Goal: Check status: Check status

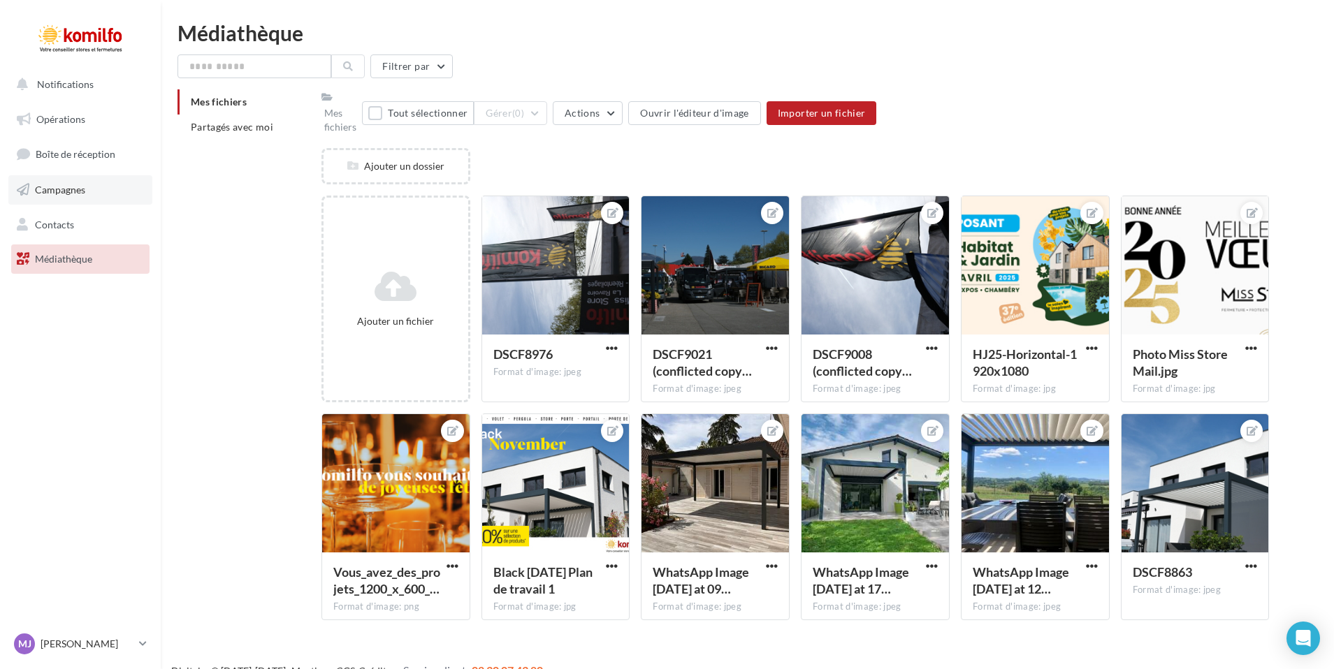
click at [52, 190] on span "Campagnes" at bounding box center [60, 190] width 50 height 12
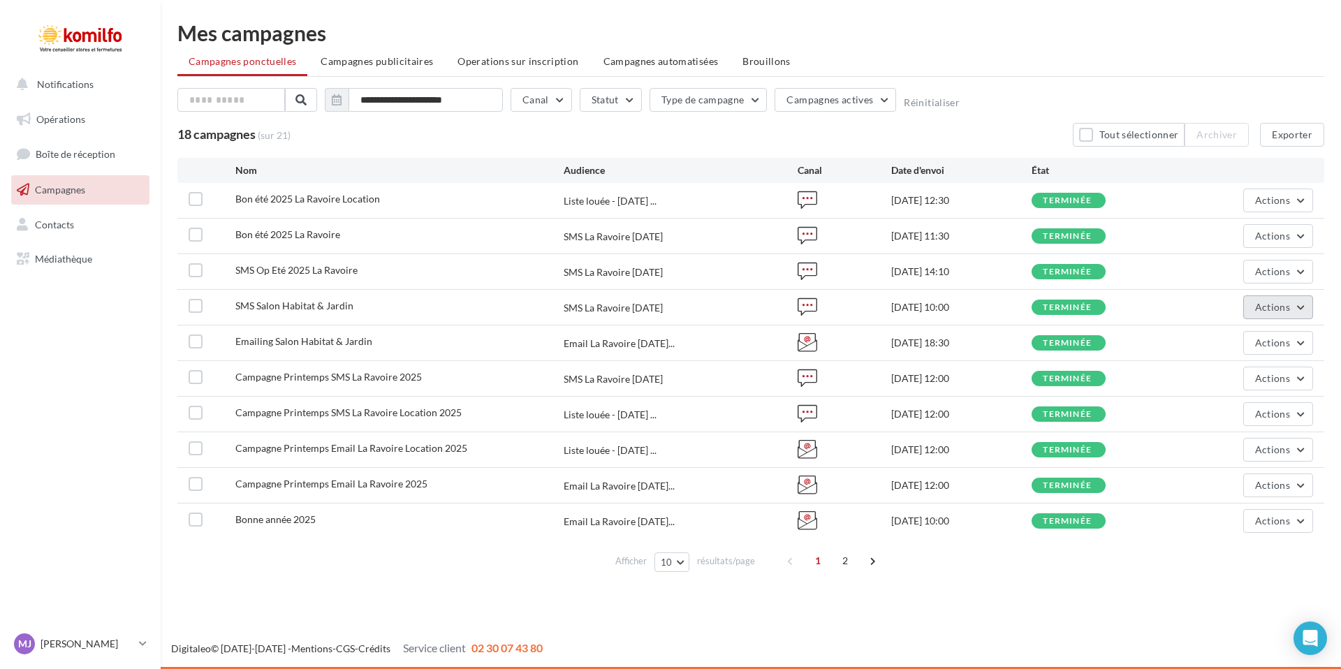
click at [1274, 310] on span "Actions" at bounding box center [1272, 307] width 35 height 12
click at [1251, 349] on button "Voir les résultats" at bounding box center [1237, 340] width 154 height 36
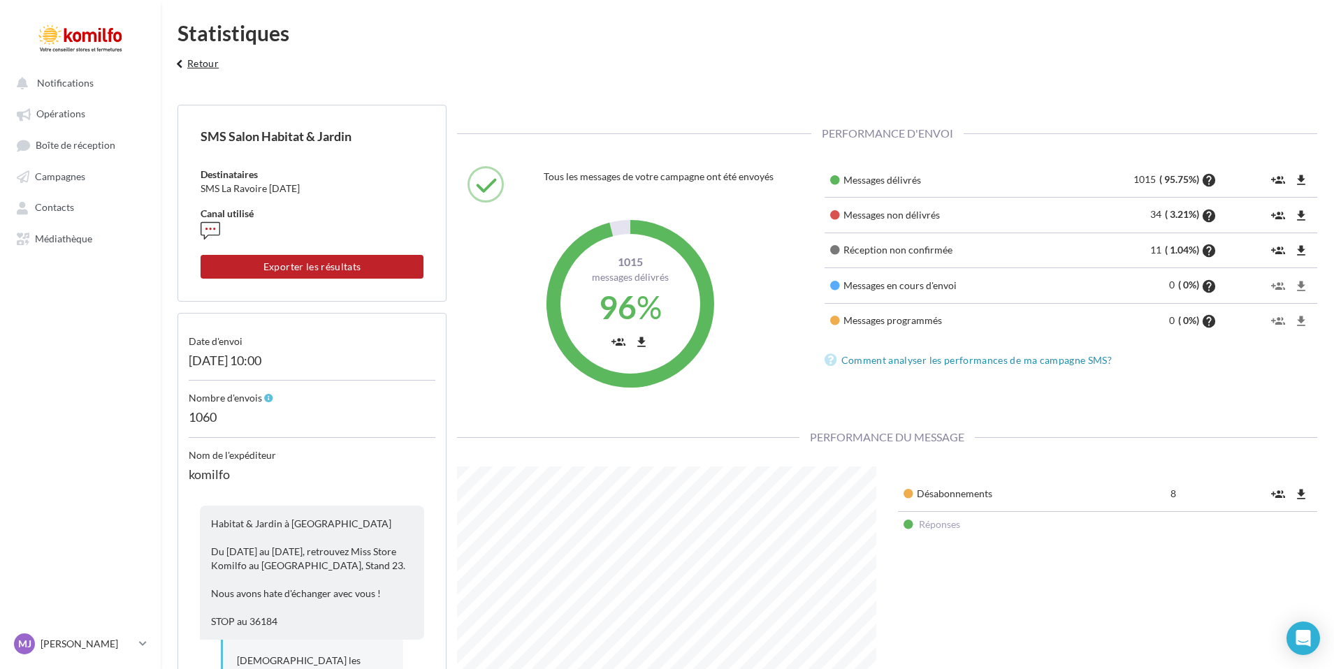
click at [185, 64] on icon "keyboard_arrow_left" at bounding box center [179, 64] width 15 height 14
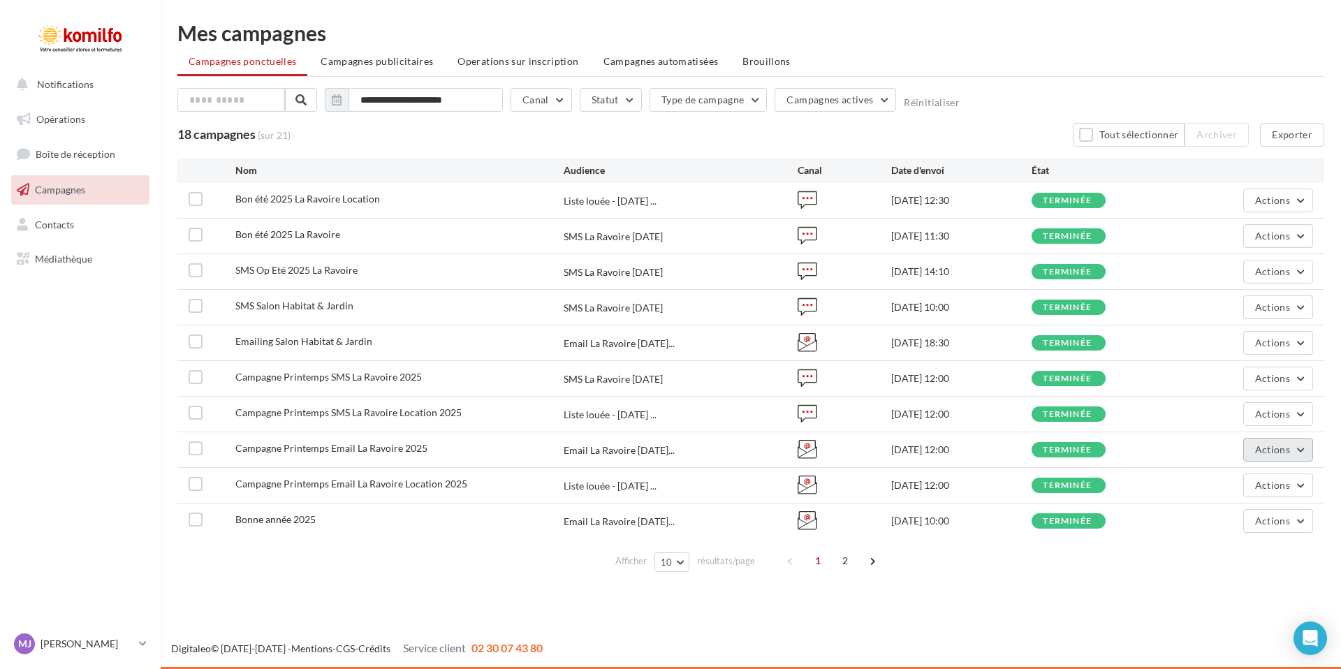
click at [1272, 456] on button "Actions" at bounding box center [1278, 450] width 70 height 24
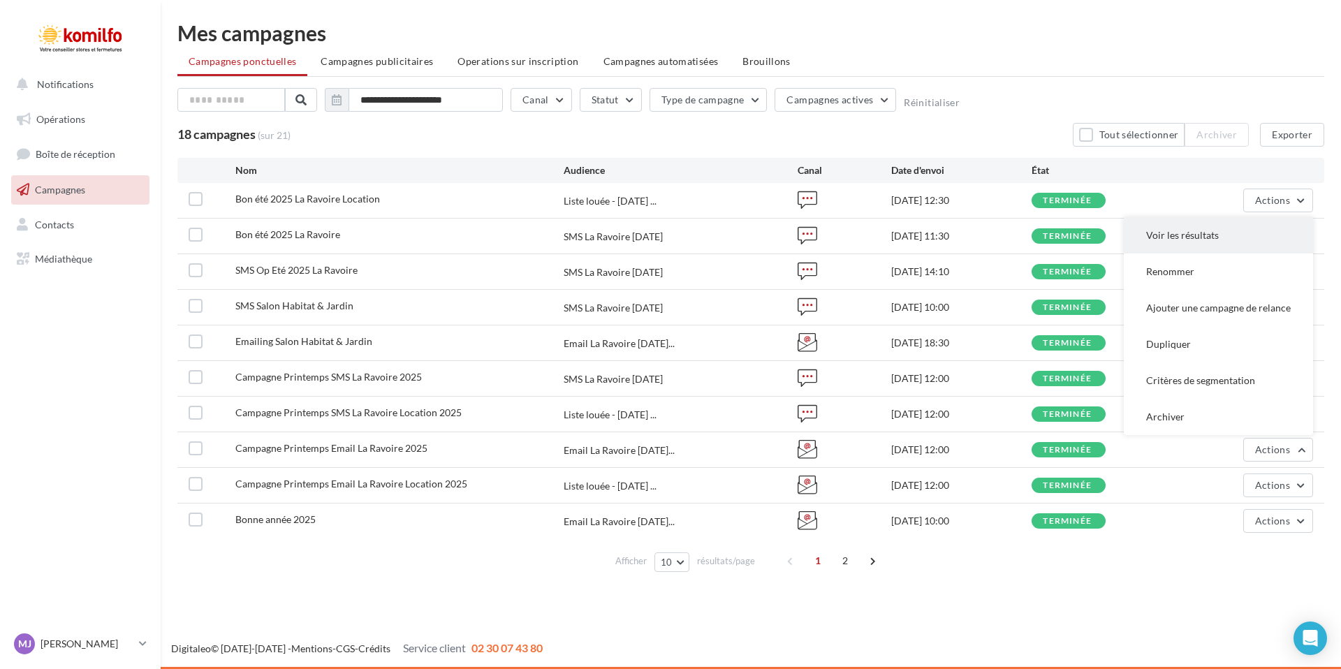
click at [1176, 236] on button "Voir les résultats" at bounding box center [1218, 235] width 189 height 36
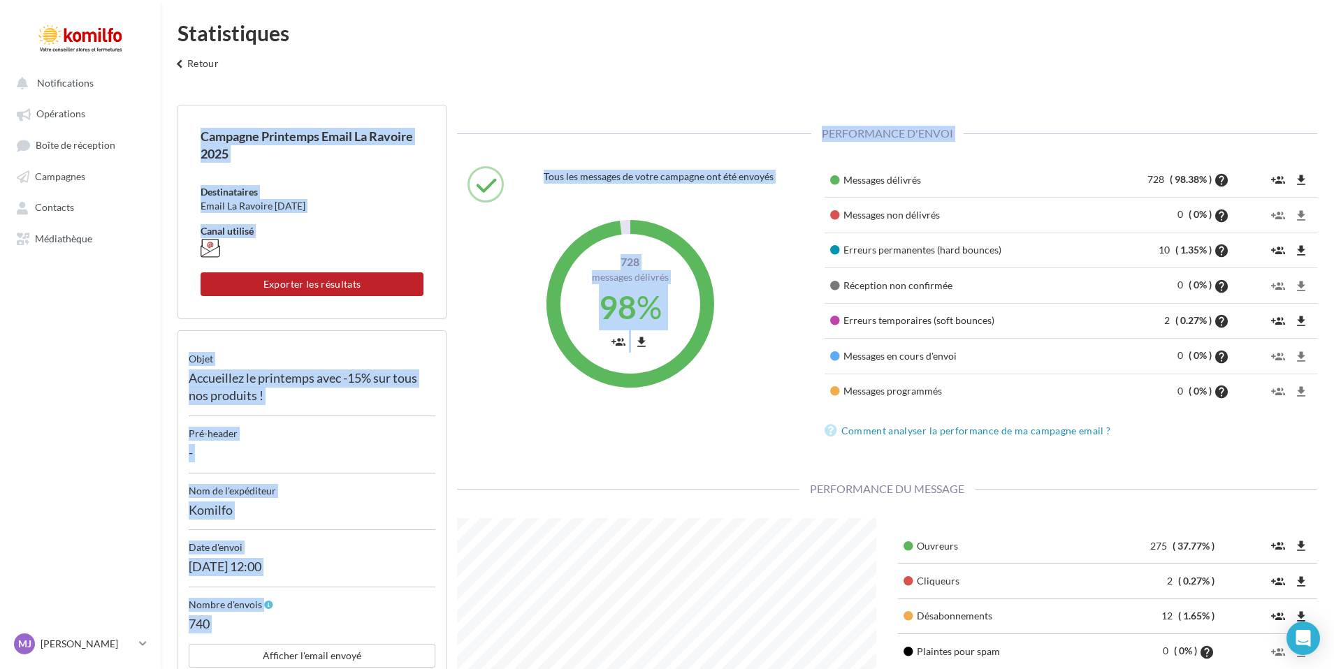
drag, startPoint x: 732, startPoint y: 78, endPoint x: 881, endPoint y: 451, distance: 402.3
click at [881, 451] on div "Statistiques keyboard_arrow_left Retour Campagne Printemps Email La Ravoire 202…" at bounding box center [747, 534] width 1173 height 1024
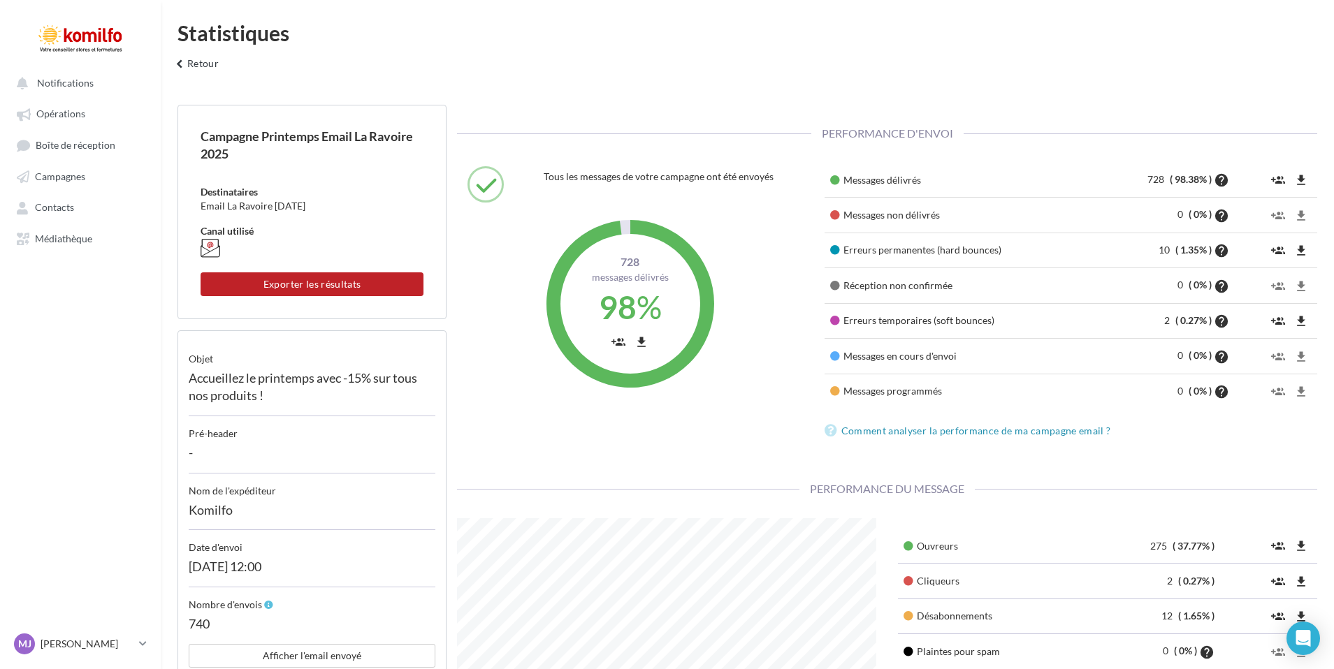
click at [574, 82] on div "Statistiques keyboard_arrow_left Retour Campagne Printemps Email La Ravoire 202…" at bounding box center [747, 534] width 1173 height 1024
click at [212, 65] on button "keyboard_arrow_left Retour" at bounding box center [195, 68] width 58 height 28
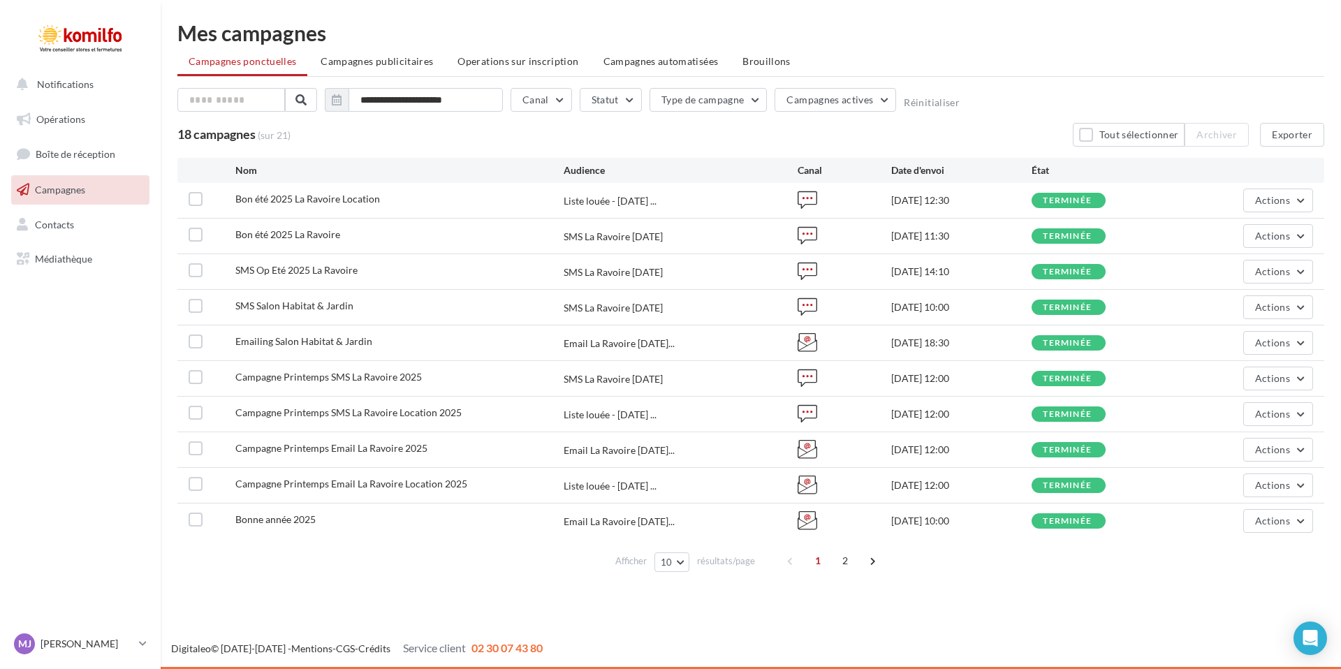
click at [93, 195] on link "Campagnes" at bounding box center [80, 189] width 144 height 29
click at [1269, 206] on button "Actions" at bounding box center [1278, 201] width 70 height 24
drag, startPoint x: 1238, startPoint y: 233, endPoint x: 1165, endPoint y: 231, distance: 72.7
click at [1238, 233] on button "Voir les résultats" at bounding box center [1244, 233] width 140 height 36
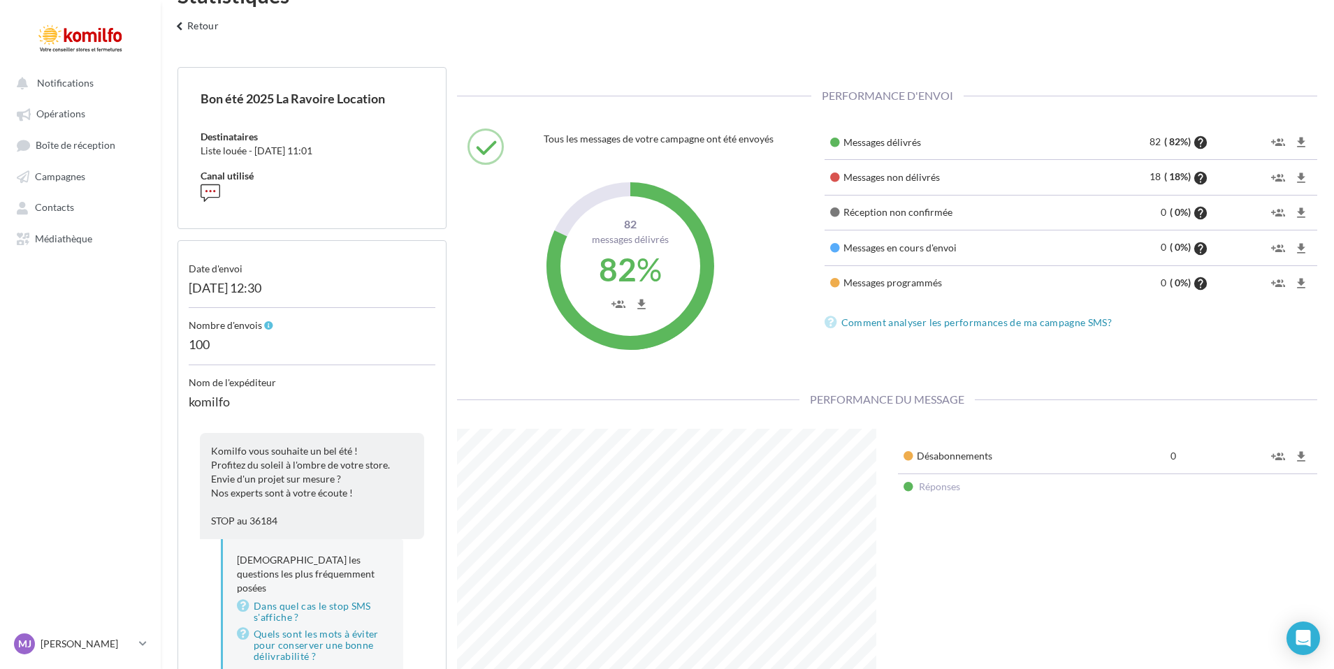
scroll to position [36, 0]
click at [202, 27] on button "keyboard_arrow_left Retour" at bounding box center [195, 32] width 58 height 28
